Goal: Task Accomplishment & Management: Manage account settings

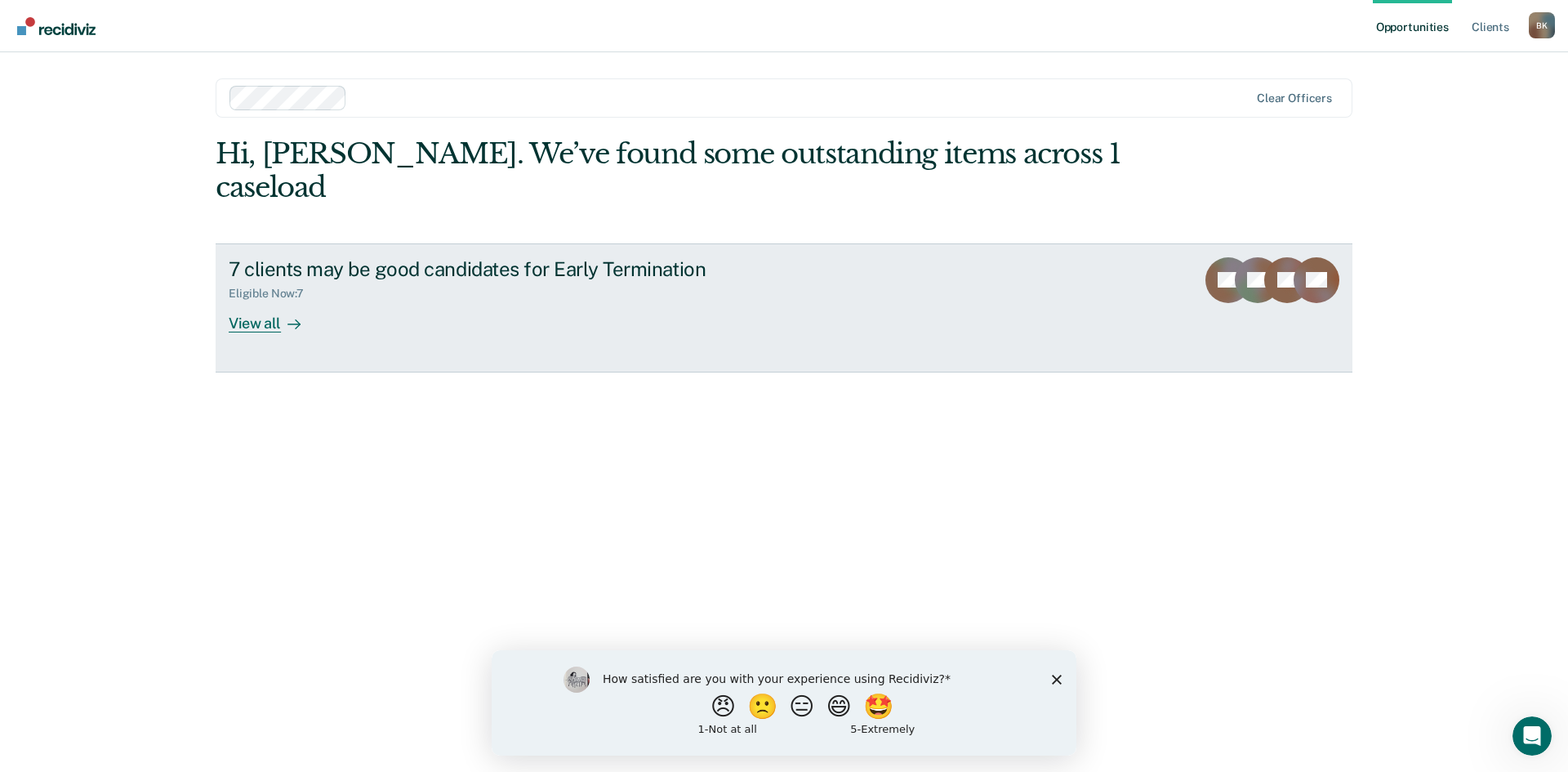
click at [361, 292] on div "7 clients may be good candidates for Early Termination Eligible Now : 7 View all" at bounding box center [535, 294] width 612 height 75
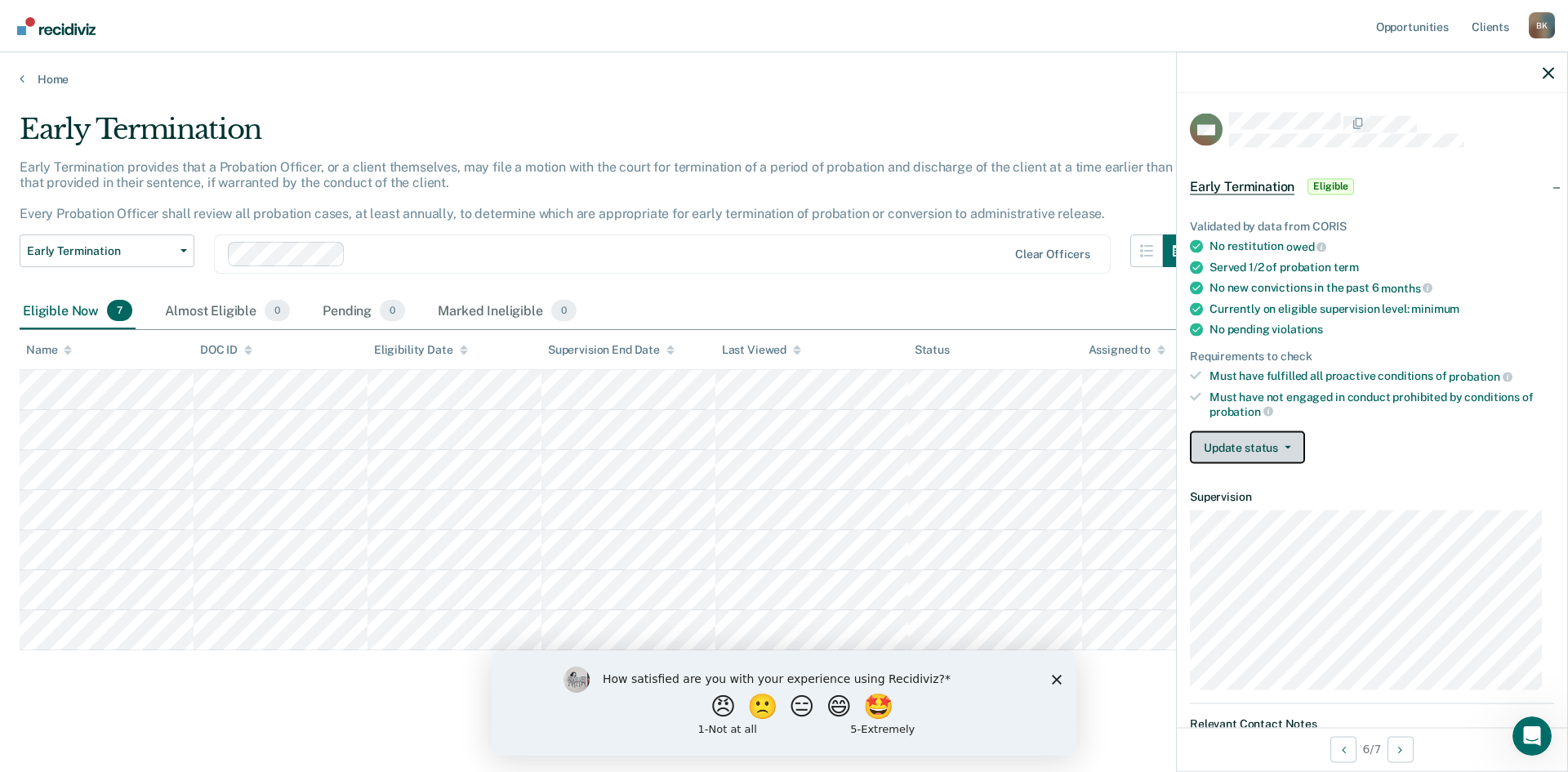
click at [1237, 432] on button "Update status" at bounding box center [1247, 448] width 115 height 33
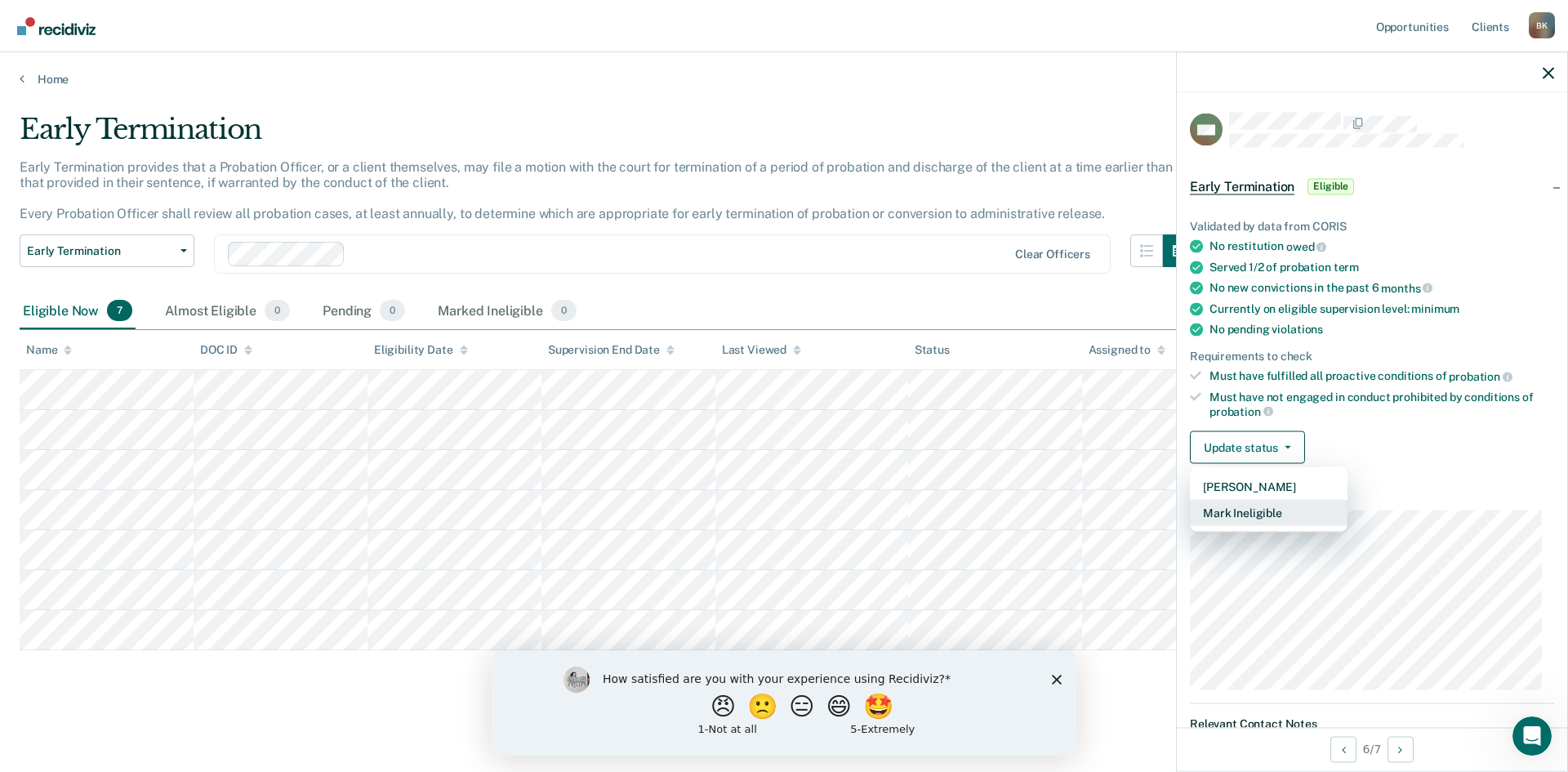
click at [1262, 508] on button "Mark Ineligible" at bounding box center [1269, 513] width 158 height 26
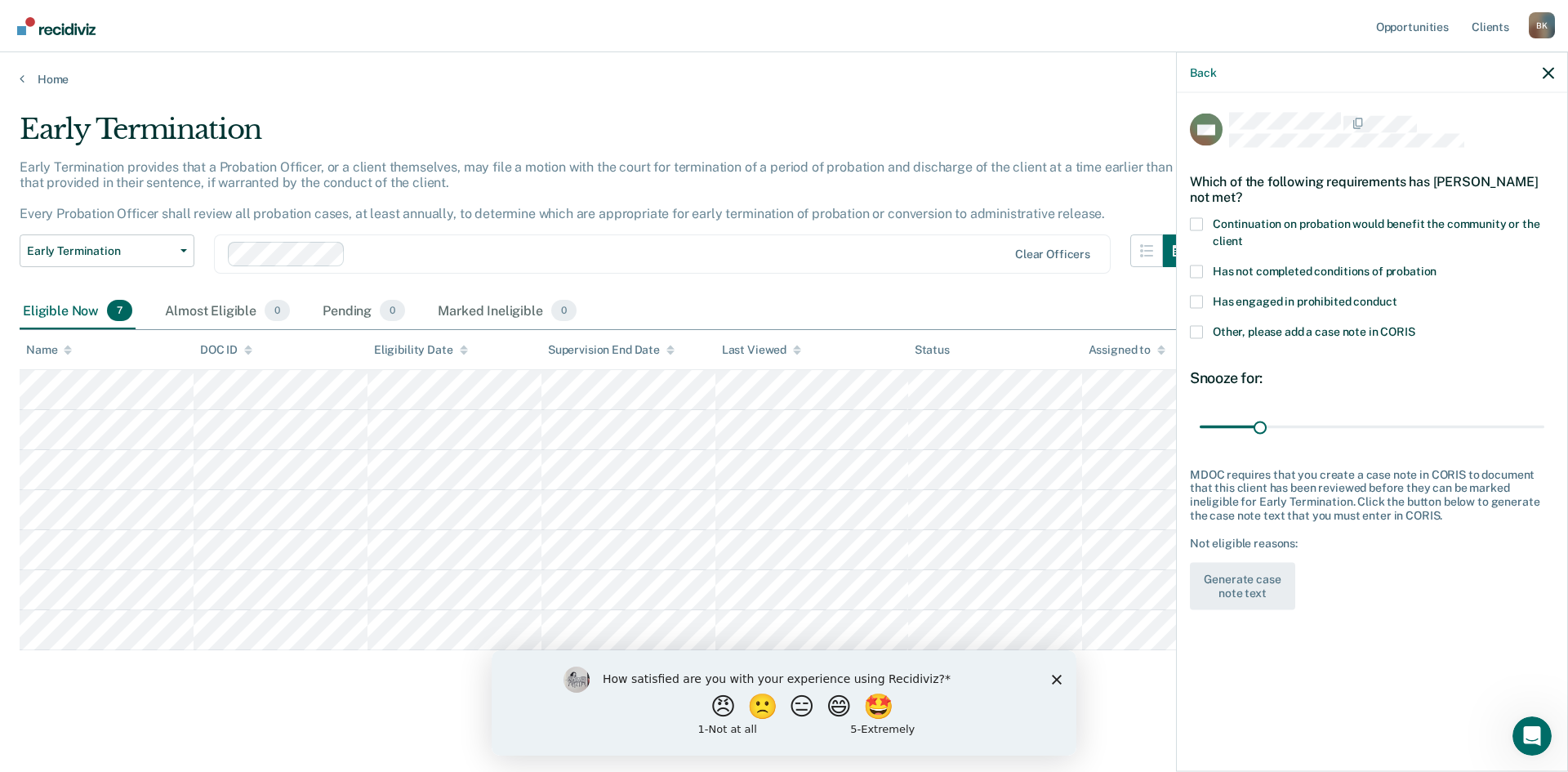
click at [1196, 328] on span at bounding box center [1197, 331] width 13 height 13
click at [1416, 325] on input "Other, please add a case note in CORIS" at bounding box center [1416, 325] width 0 height 0
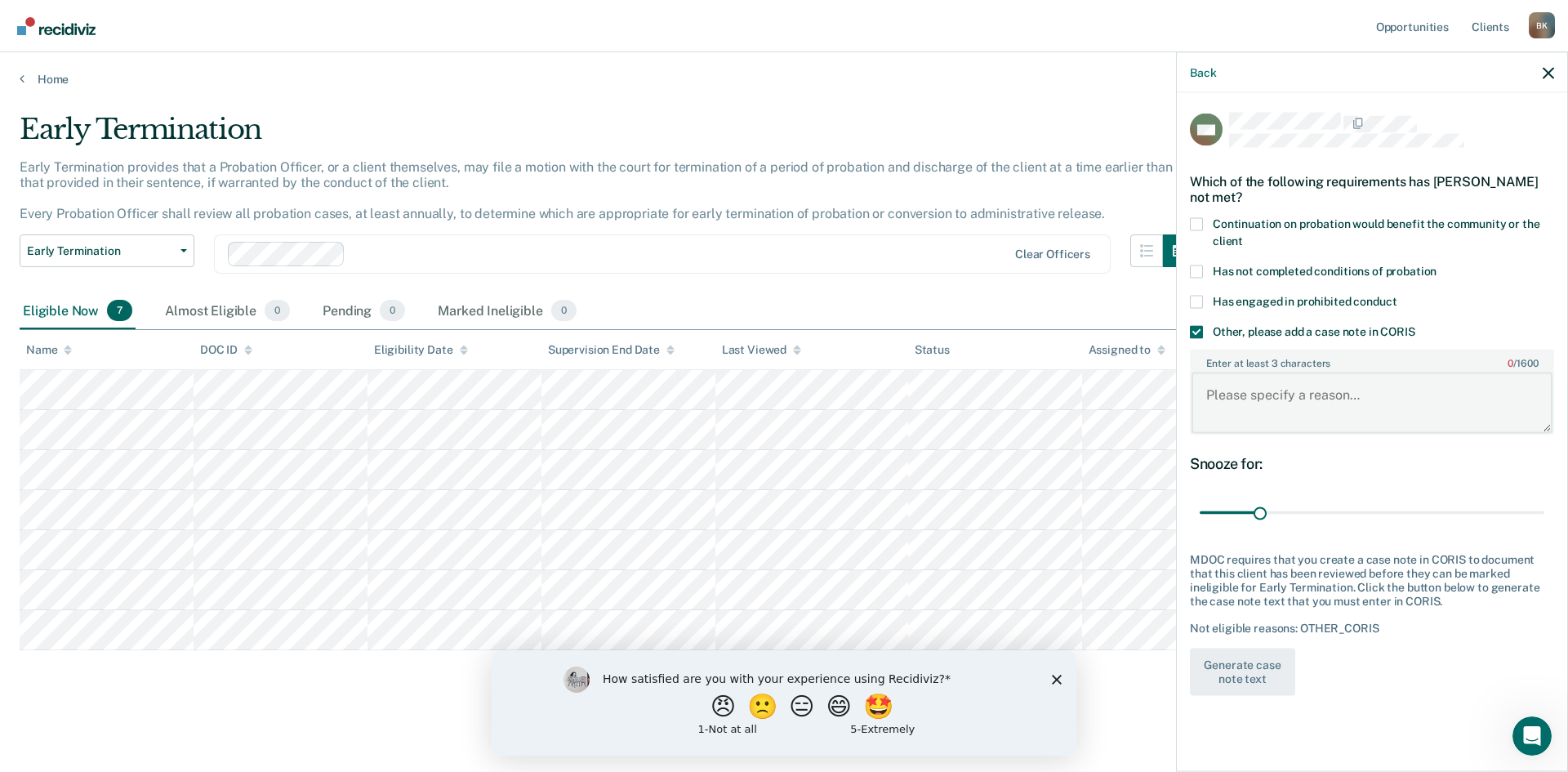
click at [1301, 406] on textarea "Enter at least 3 characters 0 / 1600" at bounding box center [1372, 403] width 361 height 60
type textarea "C"
type textarea "Went to court on [DATE], early term was not granted."
click at [1265, 672] on button "Generate case note text" at bounding box center [1242, 672] width 105 height 47
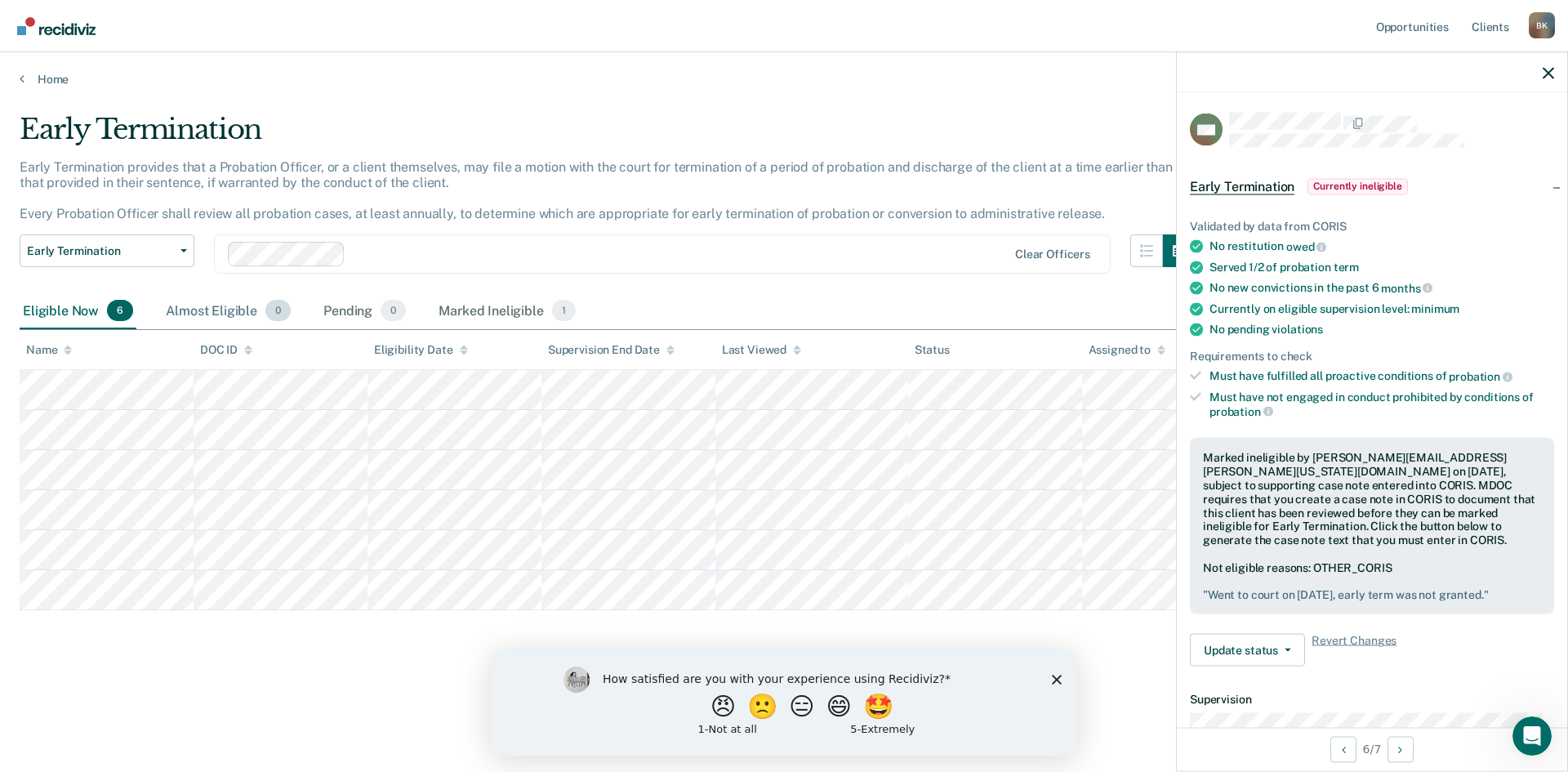
click at [207, 317] on div "Almost Eligible 0" at bounding box center [228, 311] width 131 height 36
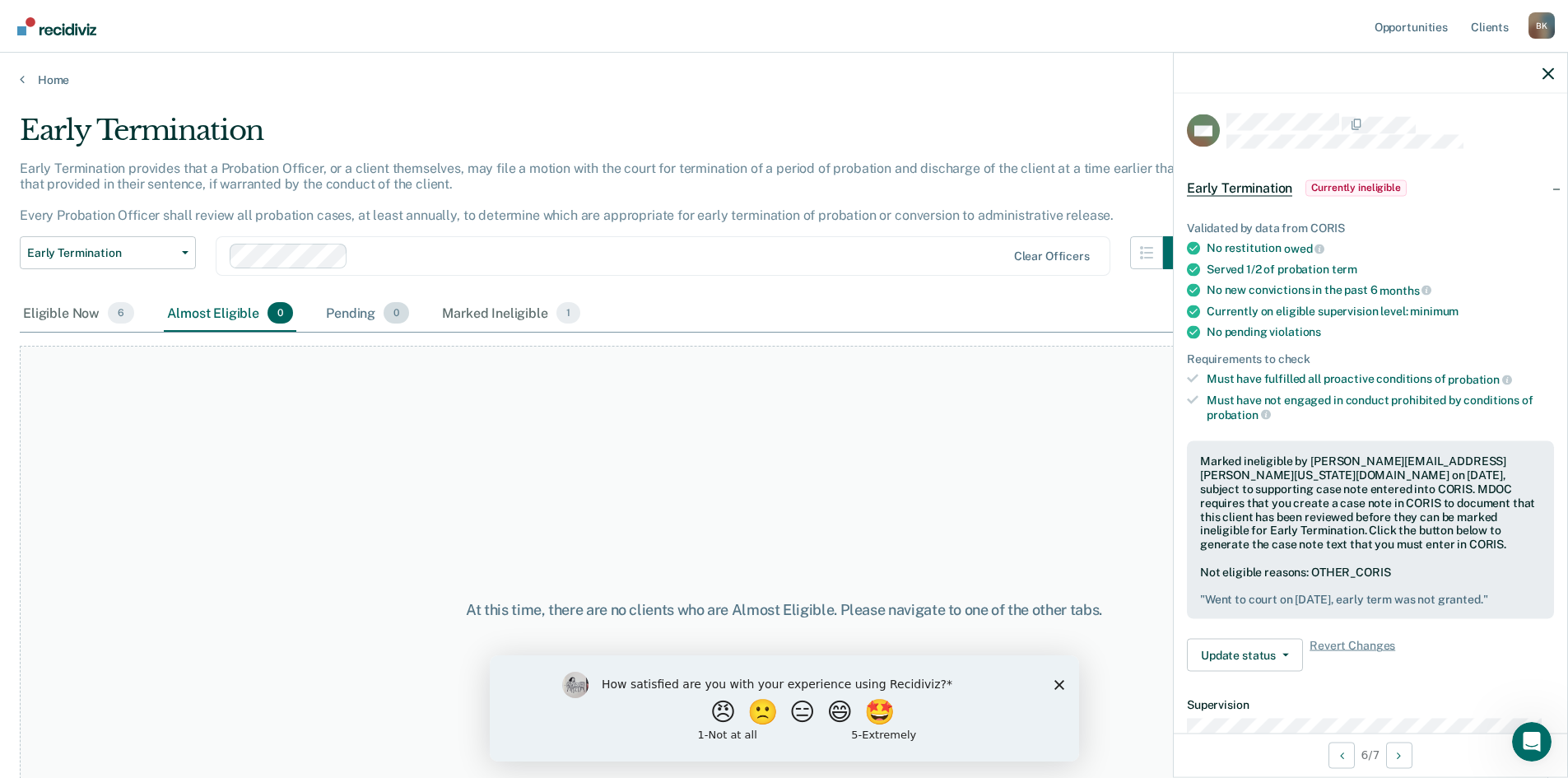
click at [344, 314] on div "Pending 0" at bounding box center [367, 313] width 90 height 36
click at [467, 316] on div "Marked Ineligible 1" at bounding box center [512, 313] width 145 height 36
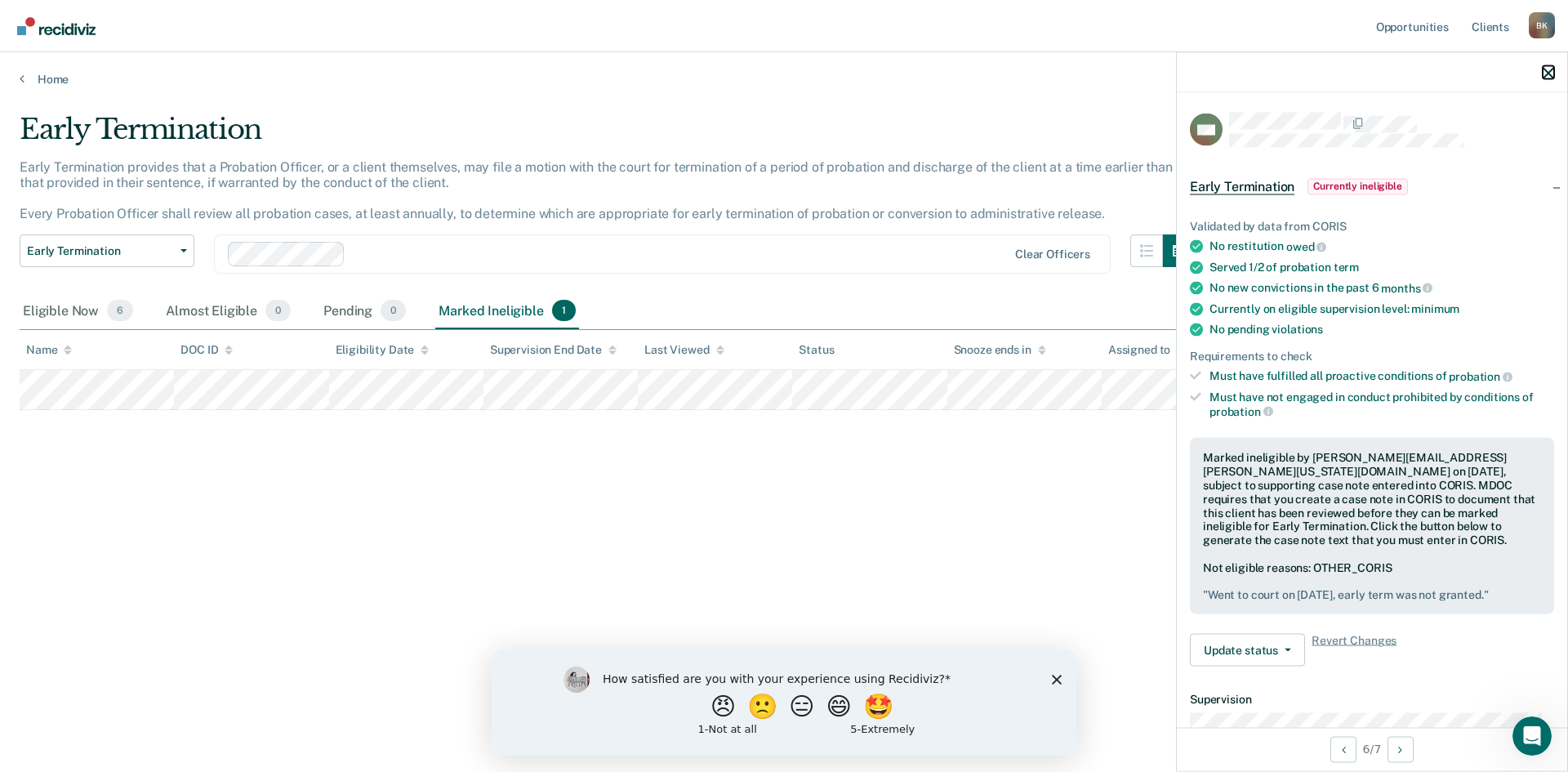
click at [1549, 73] on icon "button" at bounding box center [1549, 73] width 12 height 12
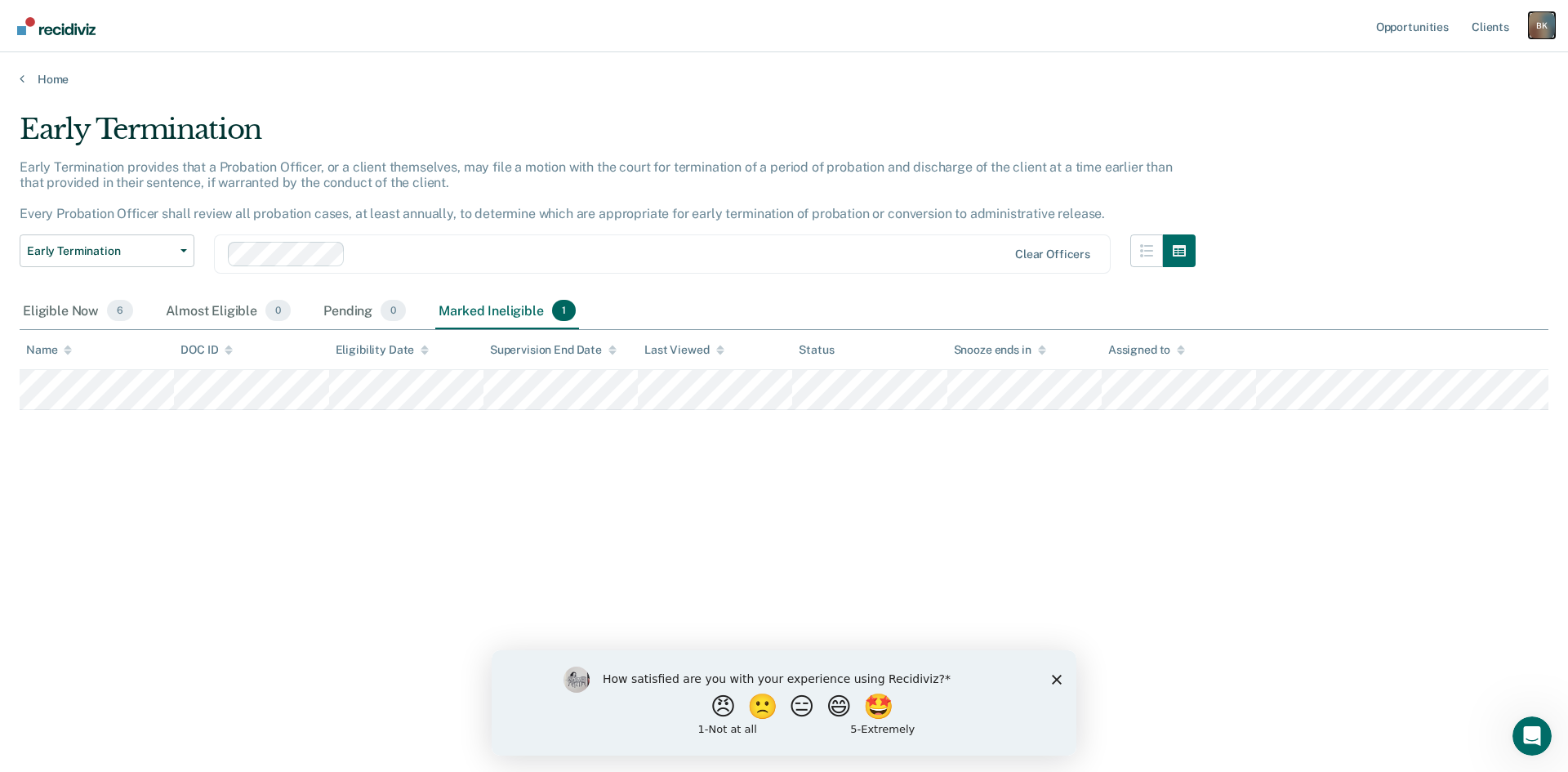
click at [1534, 27] on div "B K" at bounding box center [1542, 26] width 26 height 26
click at [1442, 104] on link "Log Out" at bounding box center [1476, 107] width 131 height 14
